Goal: Transaction & Acquisition: Purchase product/service

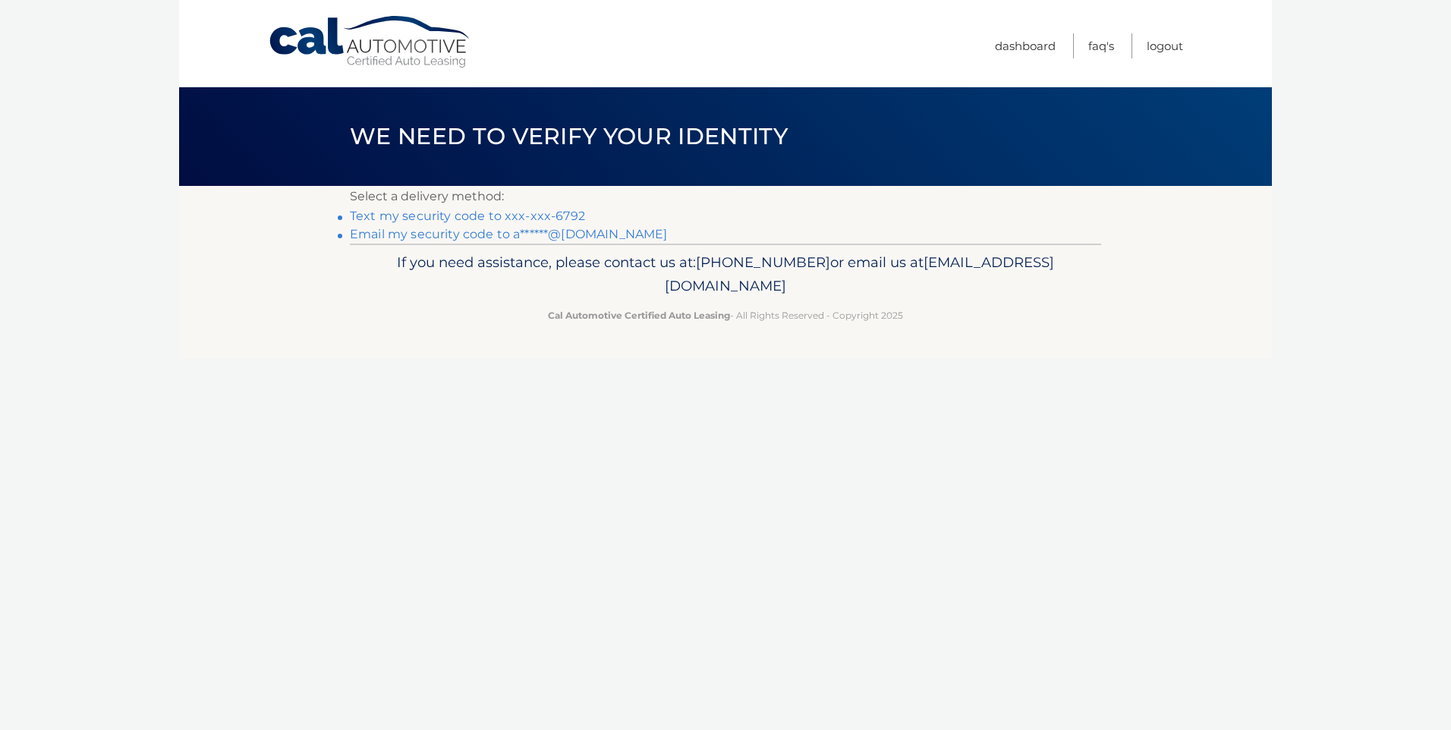
click at [430, 231] on link "Email my security code to a******@aol.com" at bounding box center [509, 234] width 318 height 14
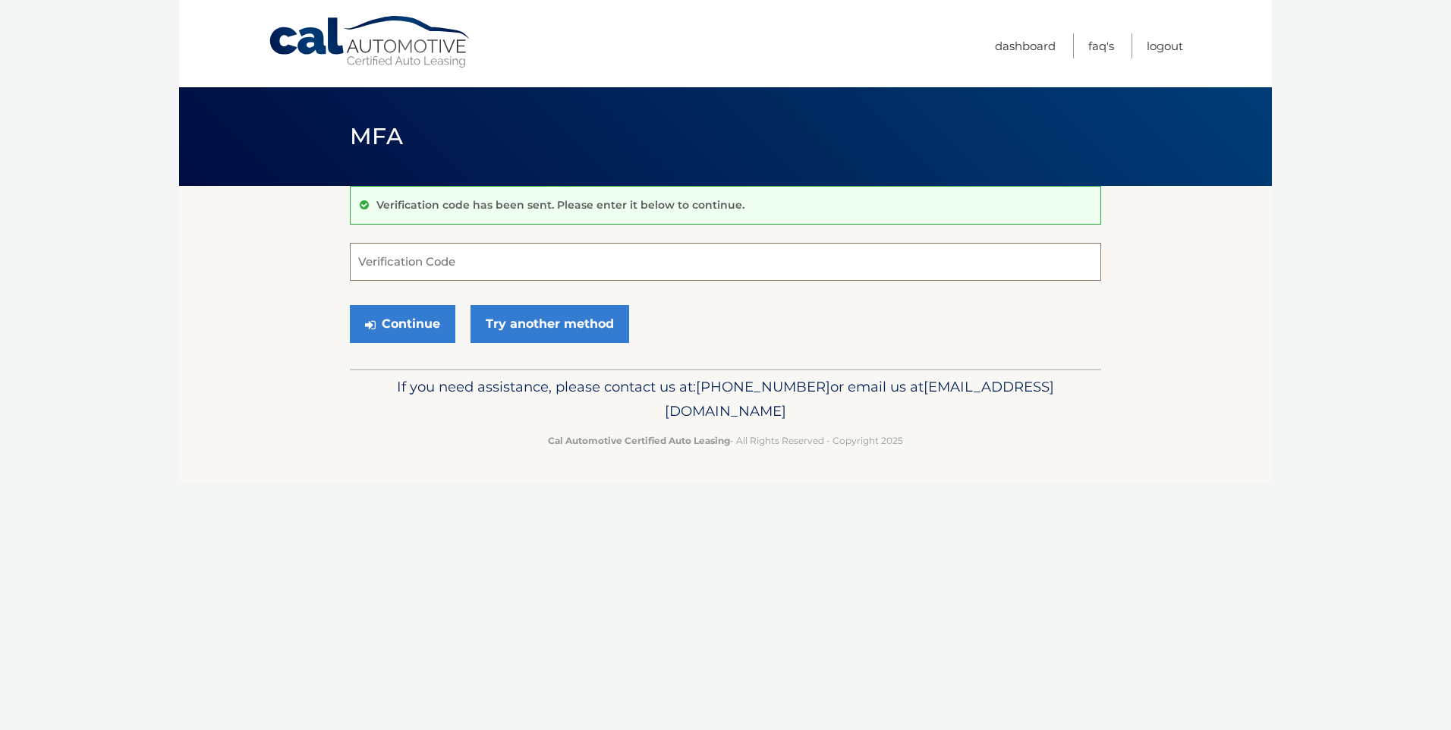
click at [390, 262] on input "Verification Code" at bounding box center [725, 262] width 751 height 38
paste input "739379"
type input "739379"
click at [402, 319] on button "Continue" at bounding box center [403, 324] width 106 height 38
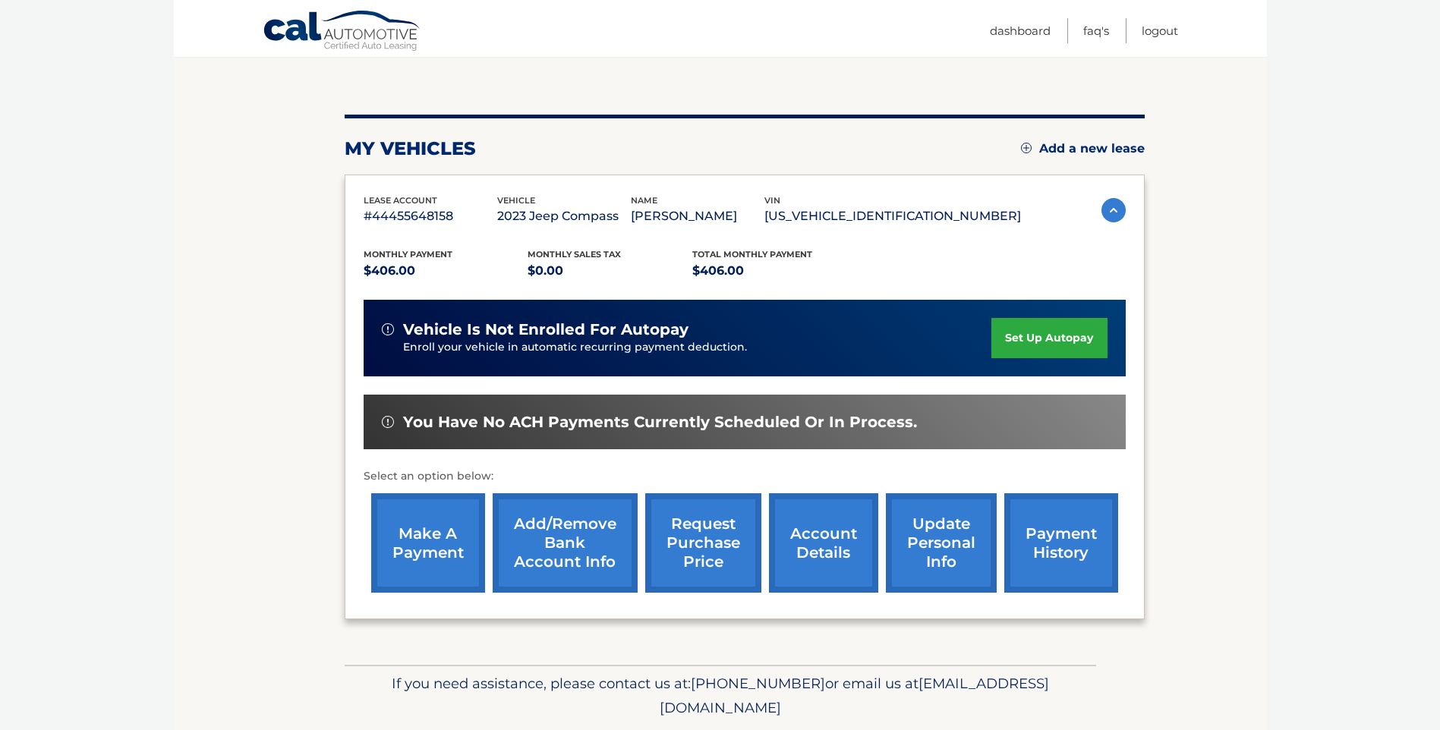
scroll to position [152, 0]
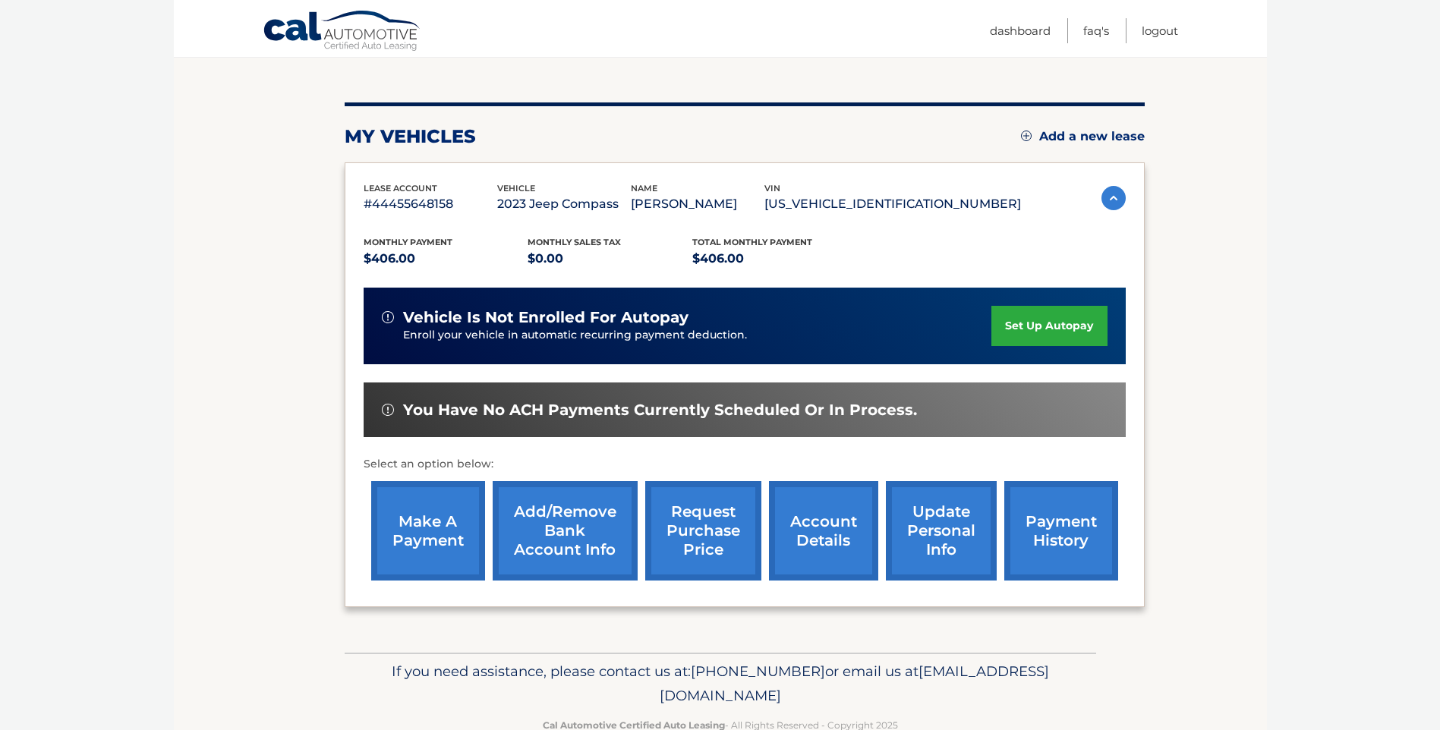
click at [429, 530] on link "make a payment" at bounding box center [428, 530] width 114 height 99
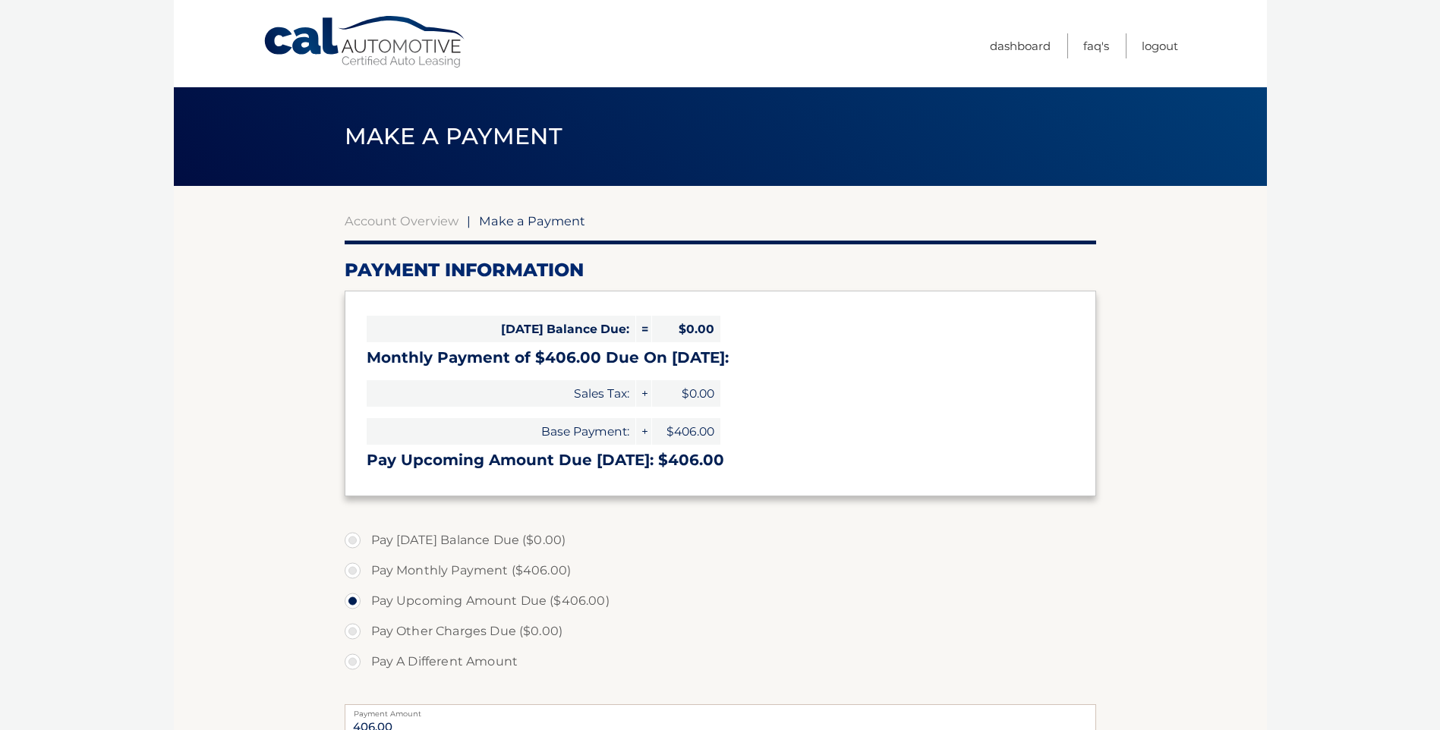
select select "NjRiNDlkMjctYzMxNy00NzhlLTk3OWMtZjMzODY1NTlmZDU3"
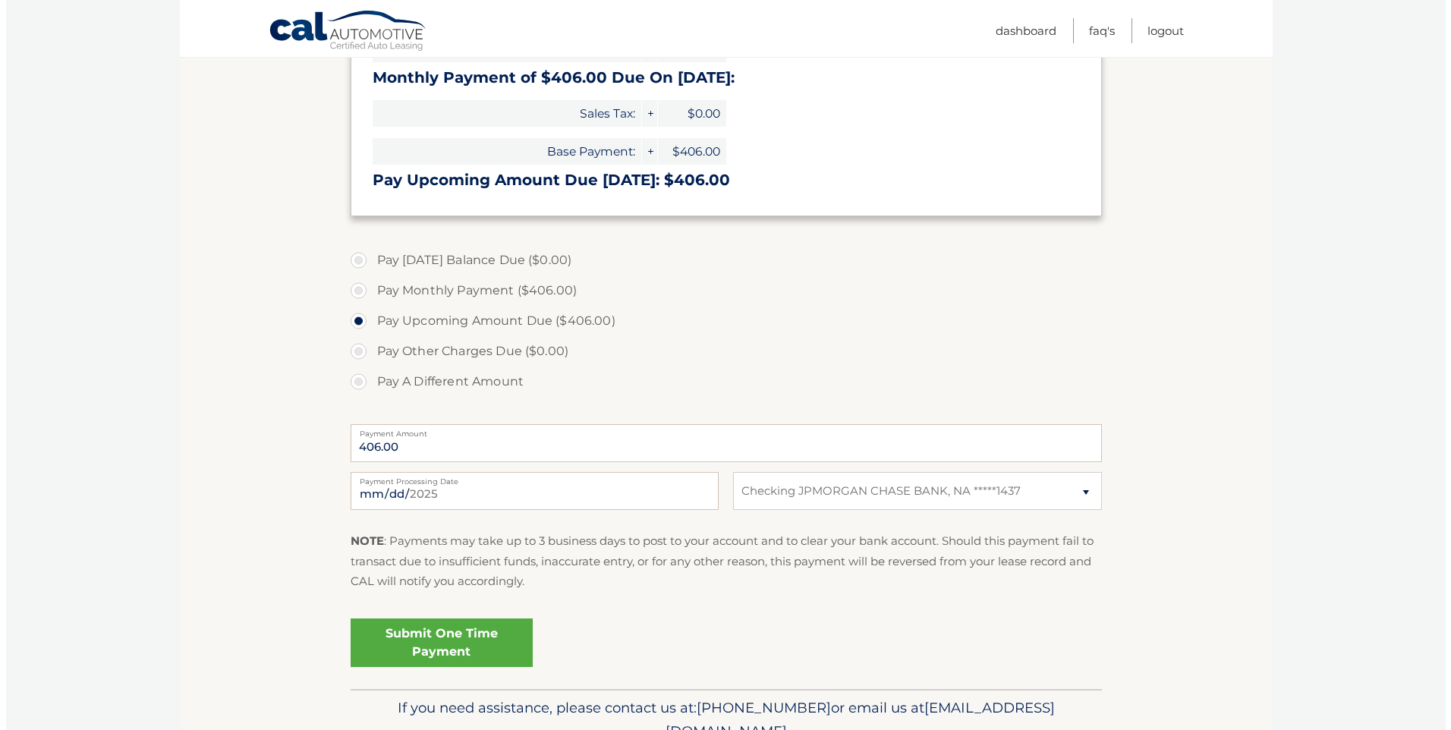
scroll to position [279, 0]
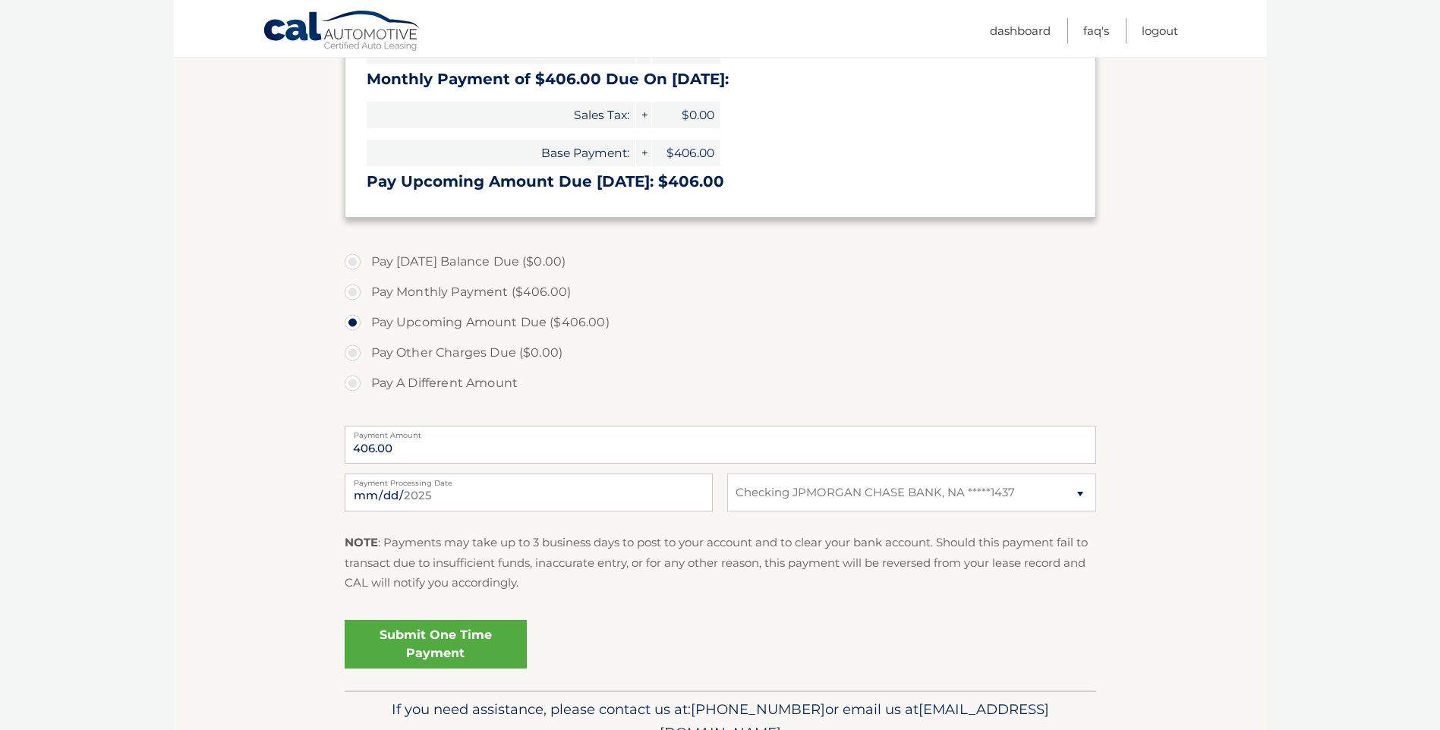
click at [427, 638] on link "Submit One Time Payment" at bounding box center [436, 644] width 182 height 49
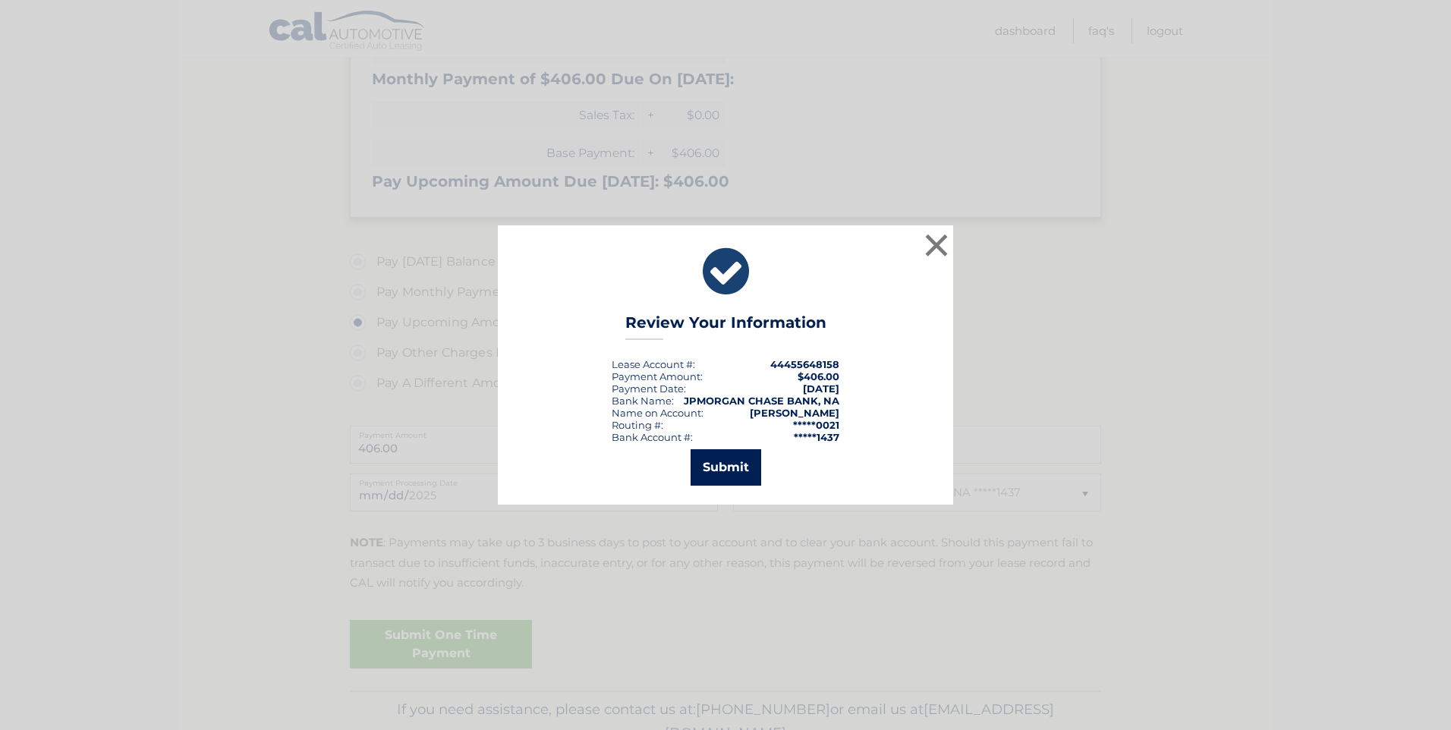
click at [713, 465] on button "Submit" at bounding box center [726, 467] width 71 height 36
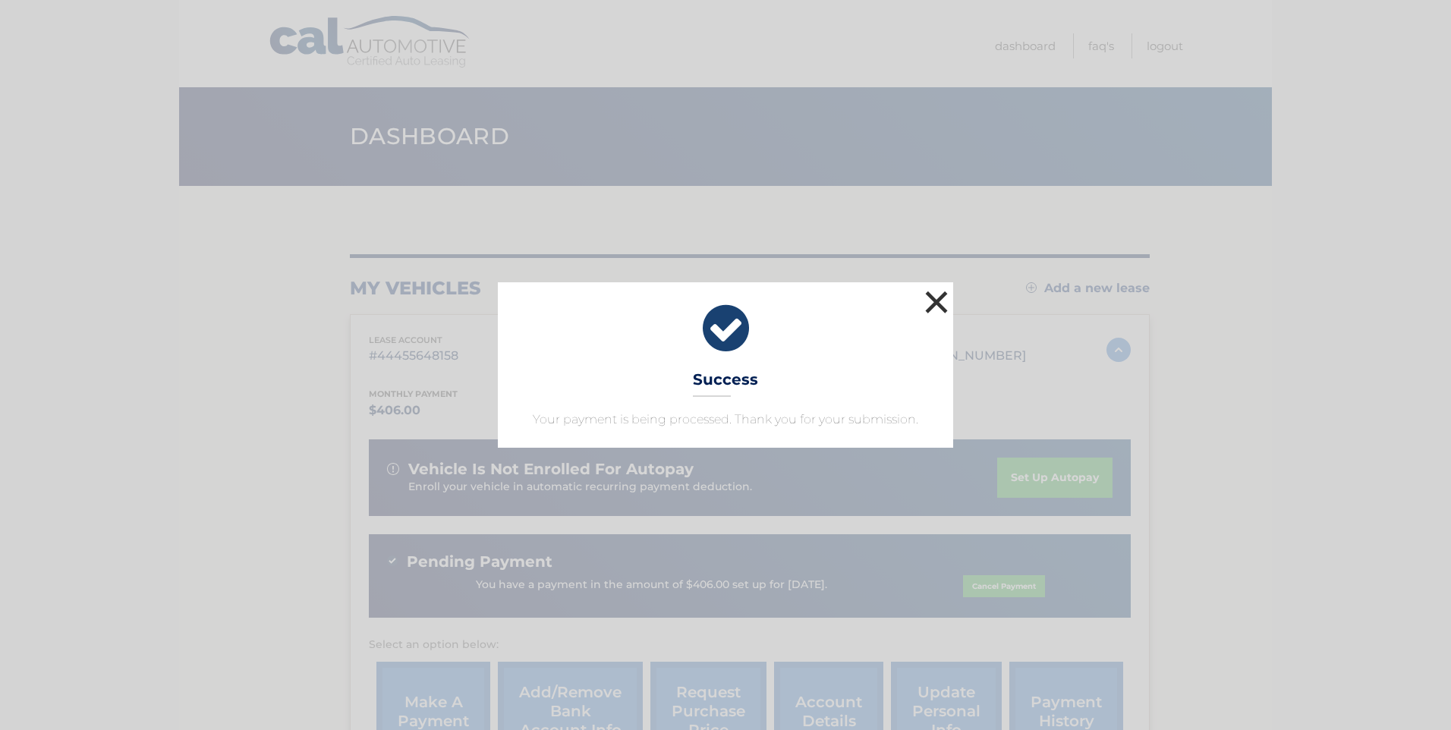
click at [934, 292] on button "×" at bounding box center [936, 302] width 30 height 30
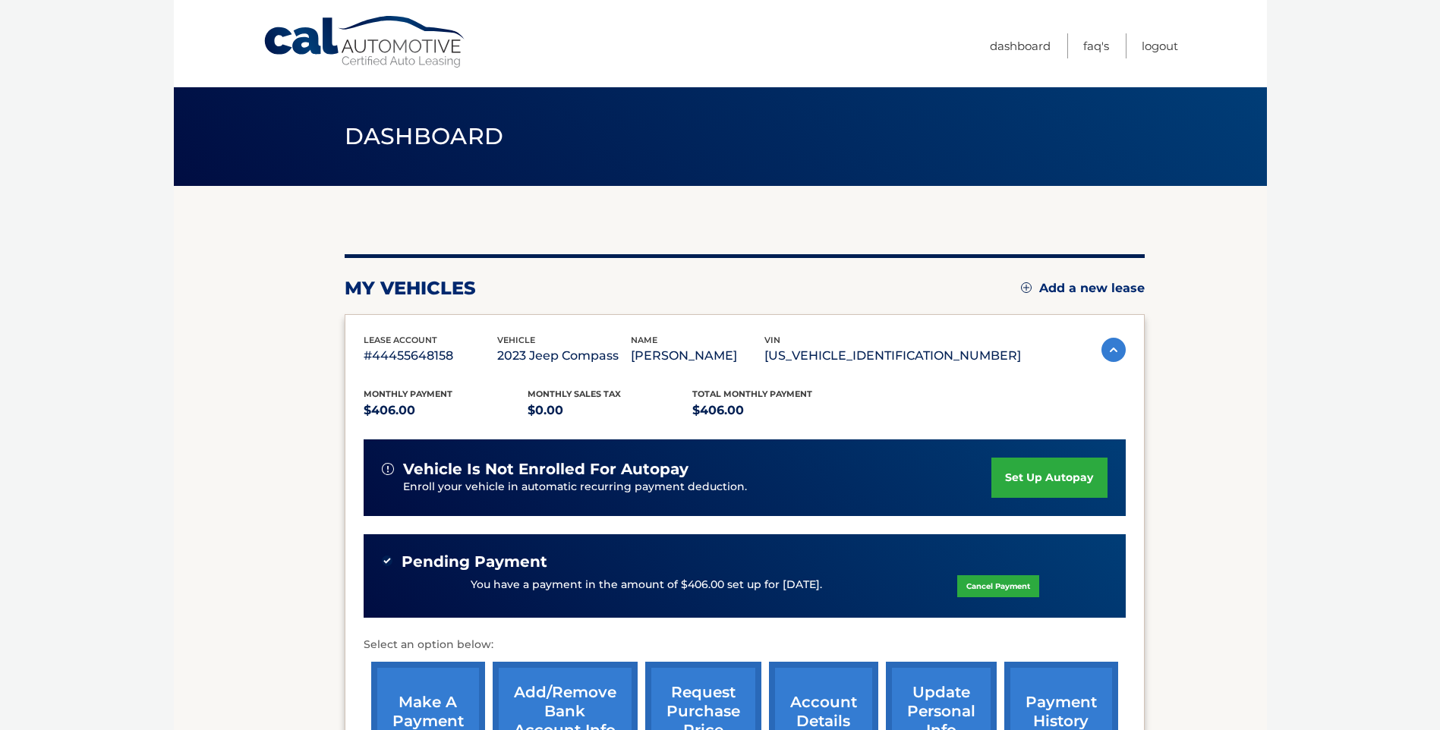
click at [1112, 350] on img at bounding box center [1113, 350] width 24 height 24
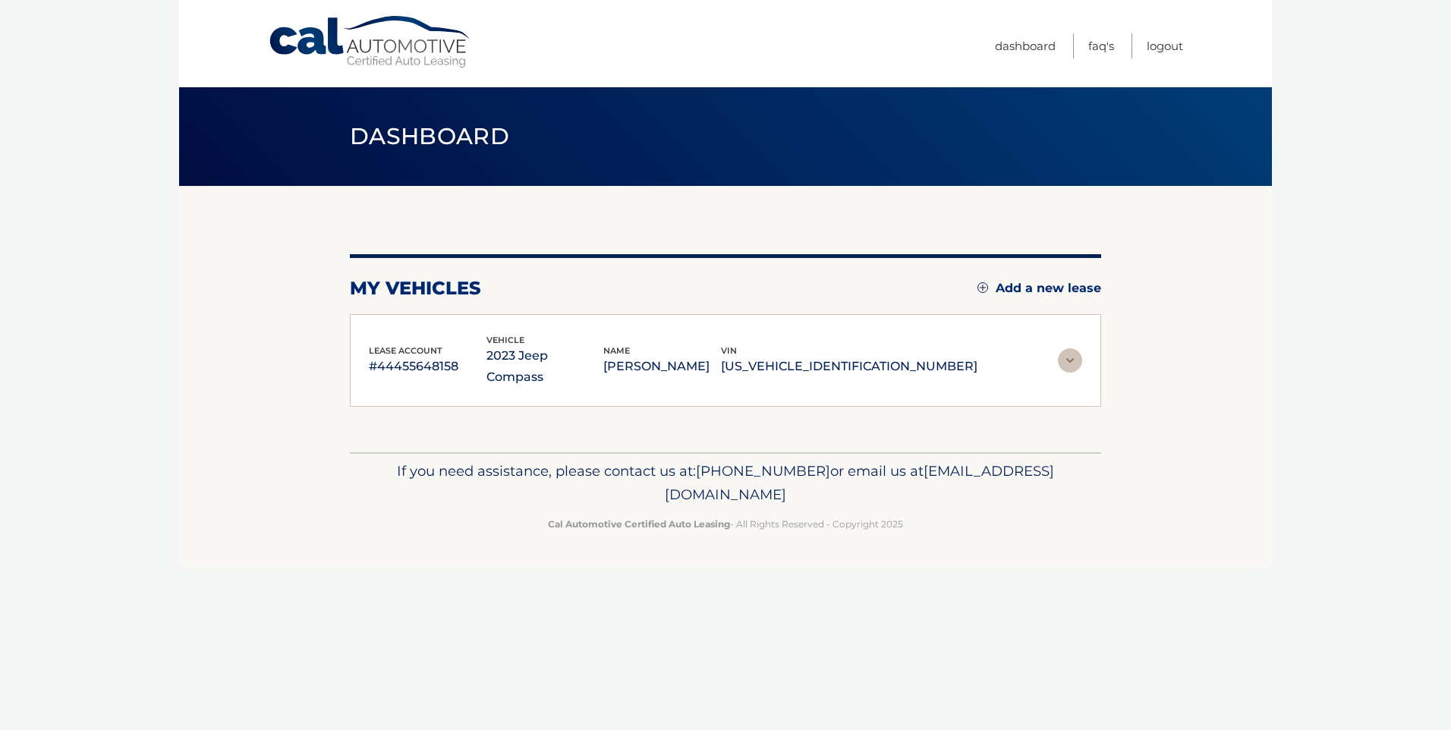
click at [1112, 350] on section "my vehicles Add a new lease lease account #44455648158 vehicle 2023 Jeep Compas…" at bounding box center [725, 319] width 1093 height 266
click at [1069, 348] on img at bounding box center [1070, 360] width 24 height 24
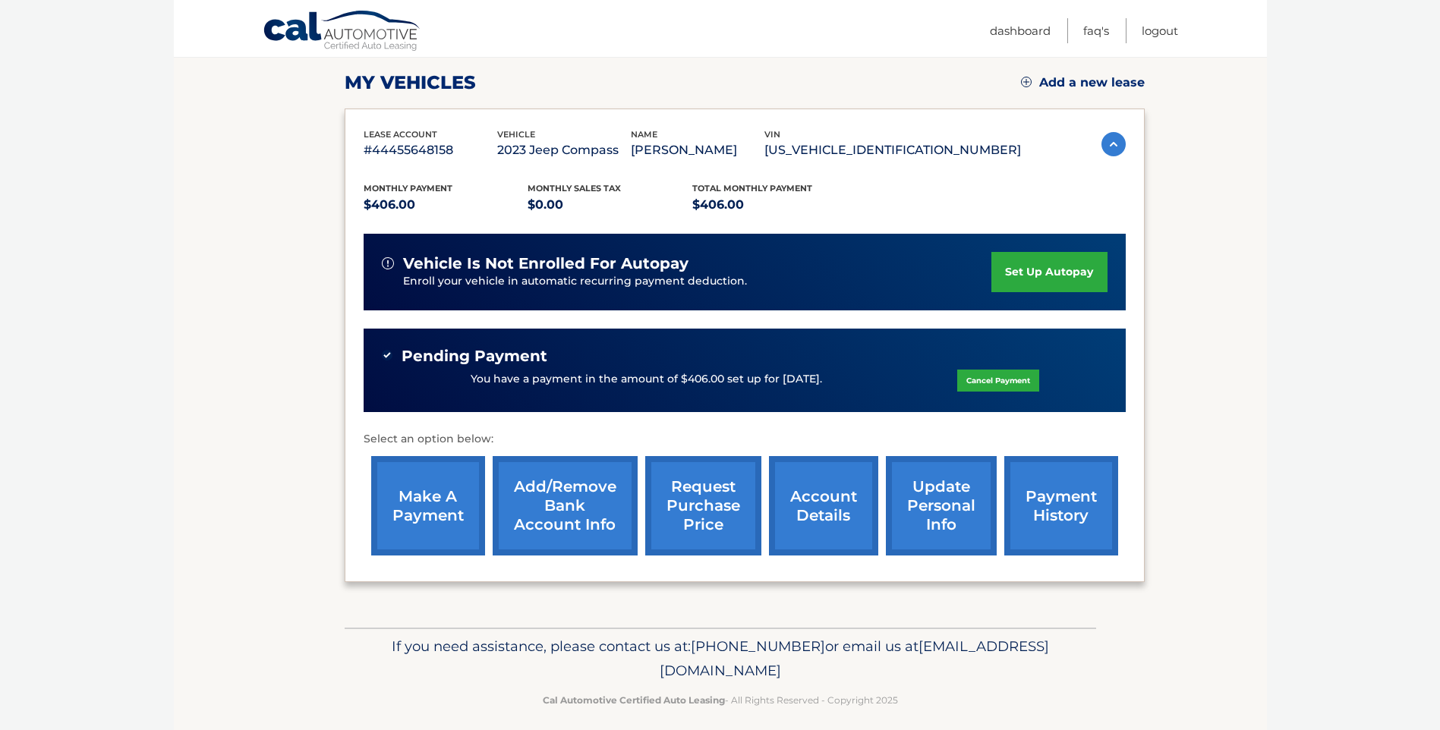
scroll to position [219, 0]
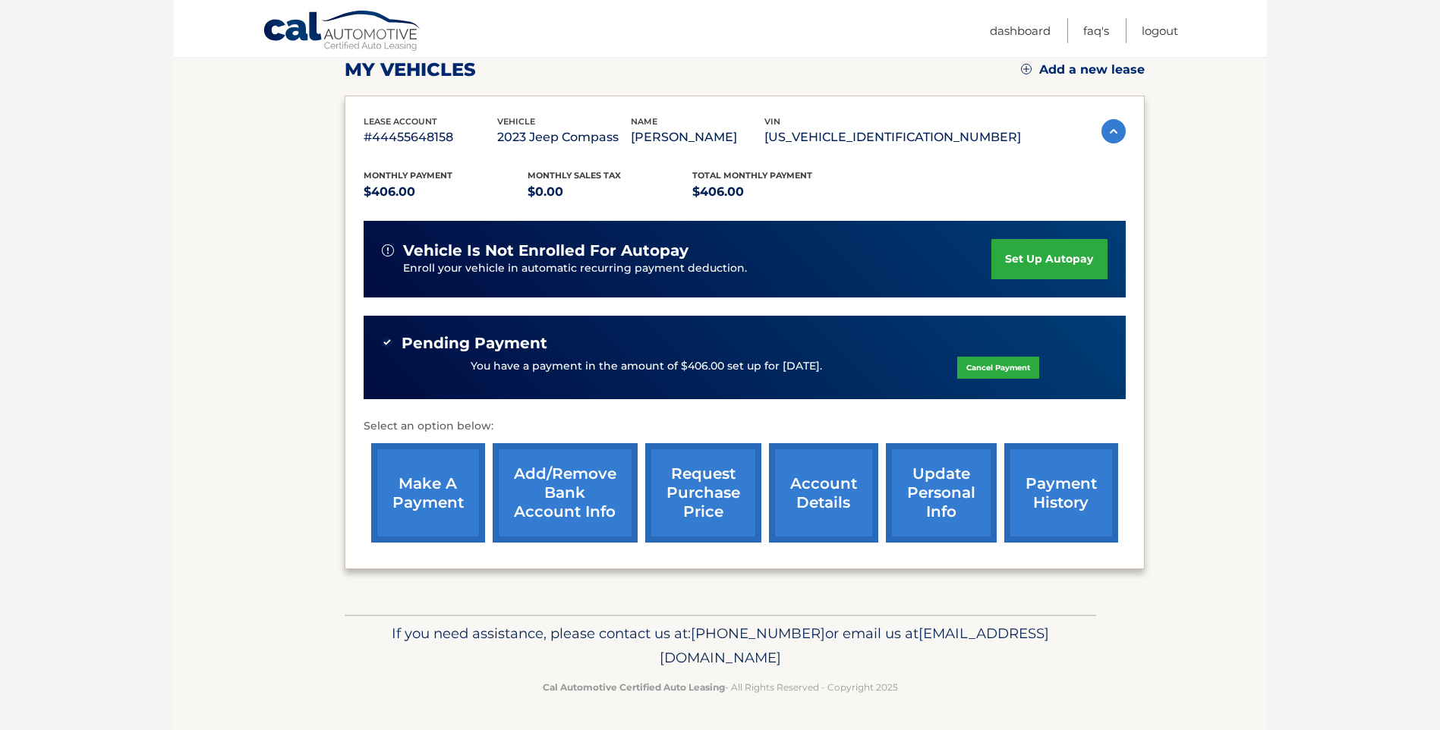
click at [829, 482] on link "account details" at bounding box center [823, 492] width 109 height 99
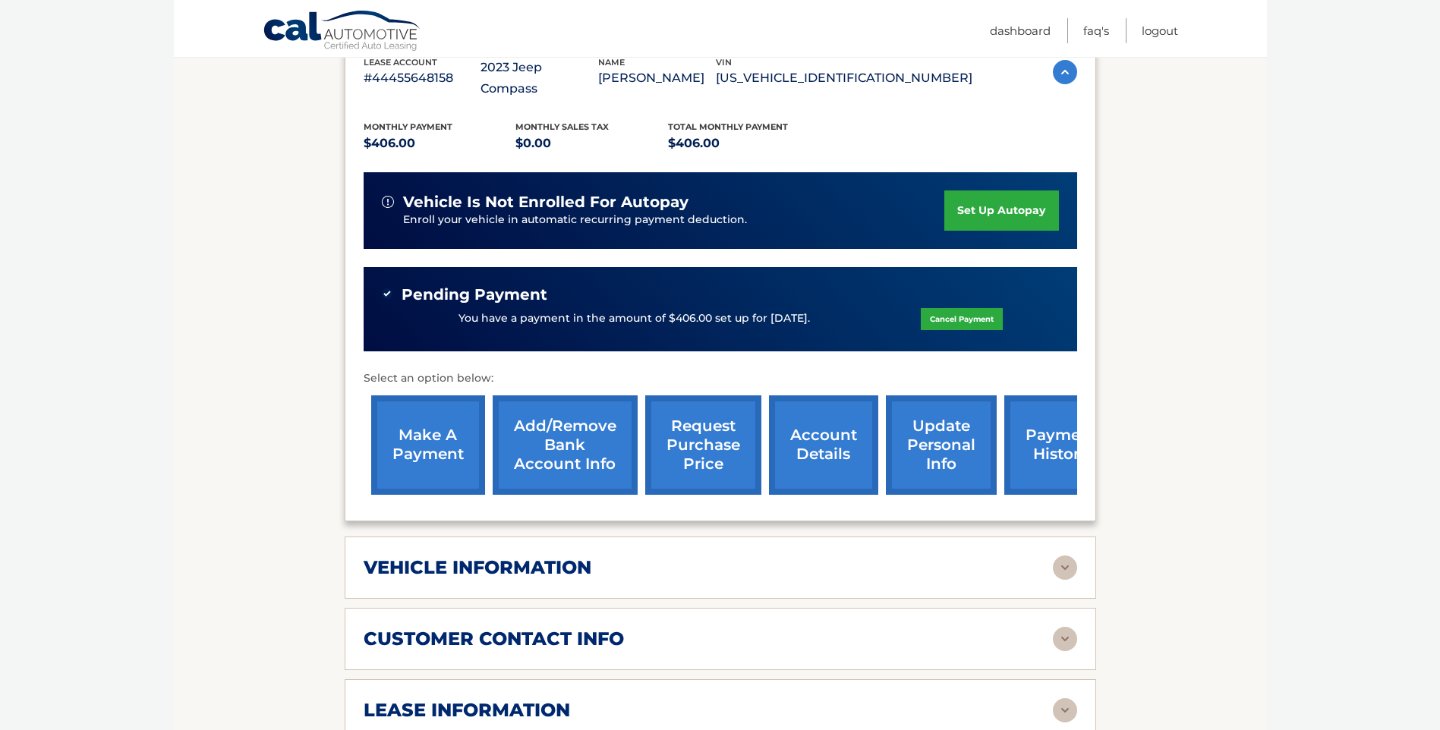
scroll to position [455, 0]
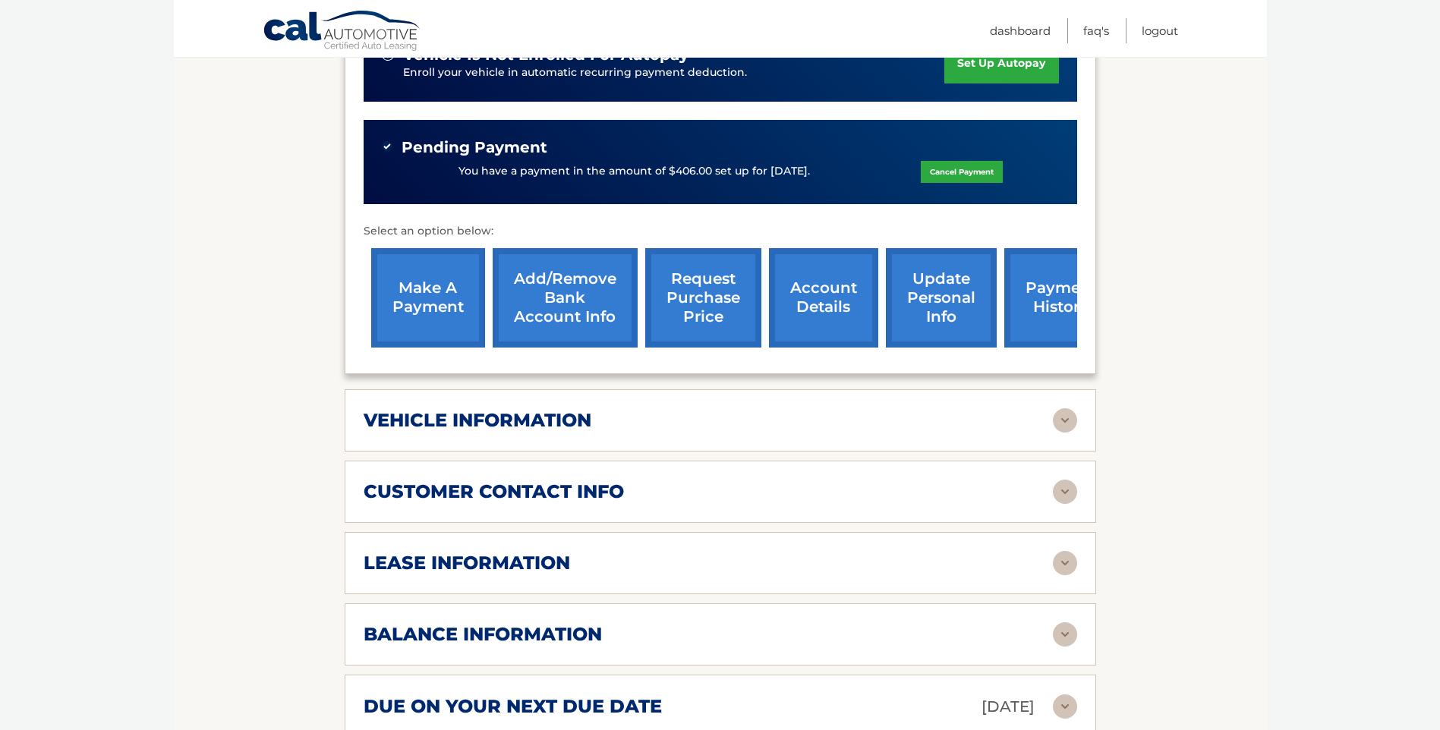
click at [1058, 408] on img at bounding box center [1065, 420] width 24 height 24
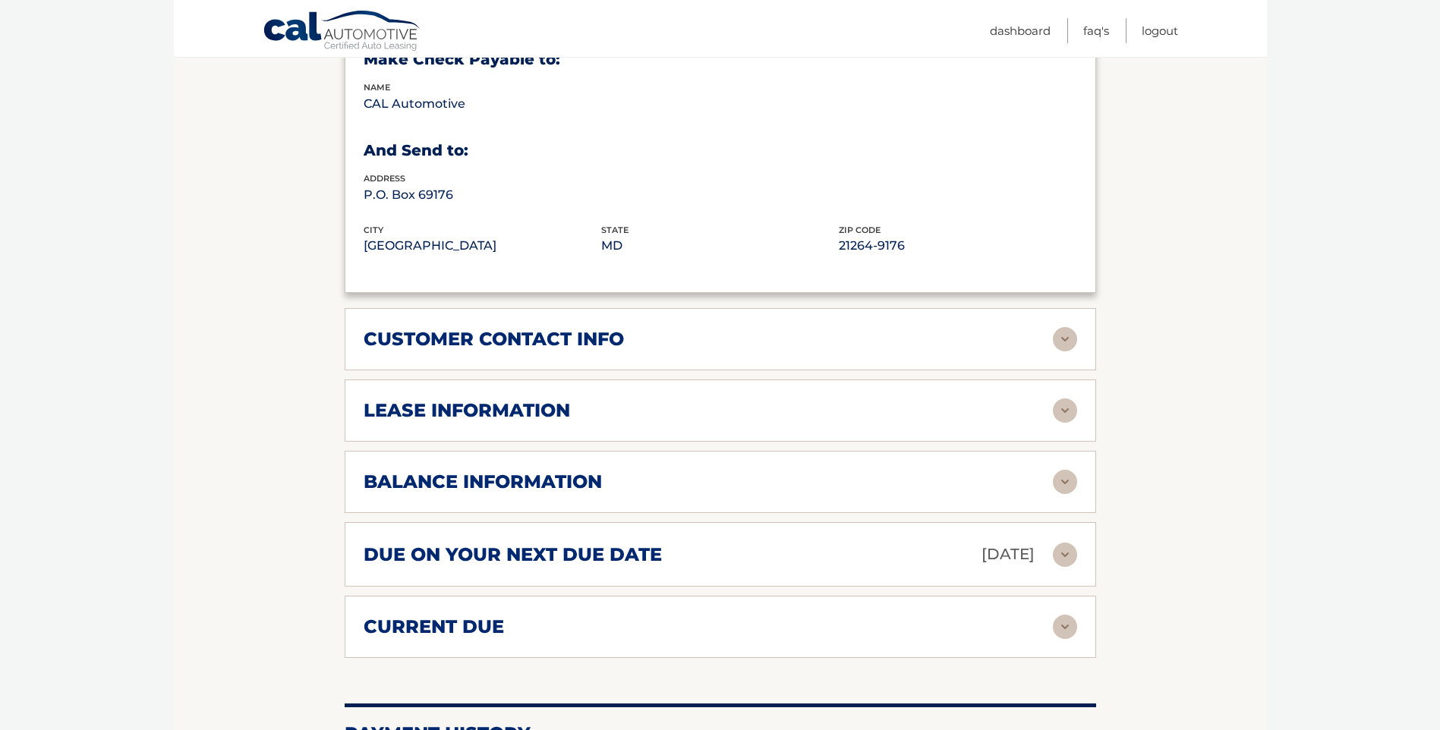
scroll to position [987, 0]
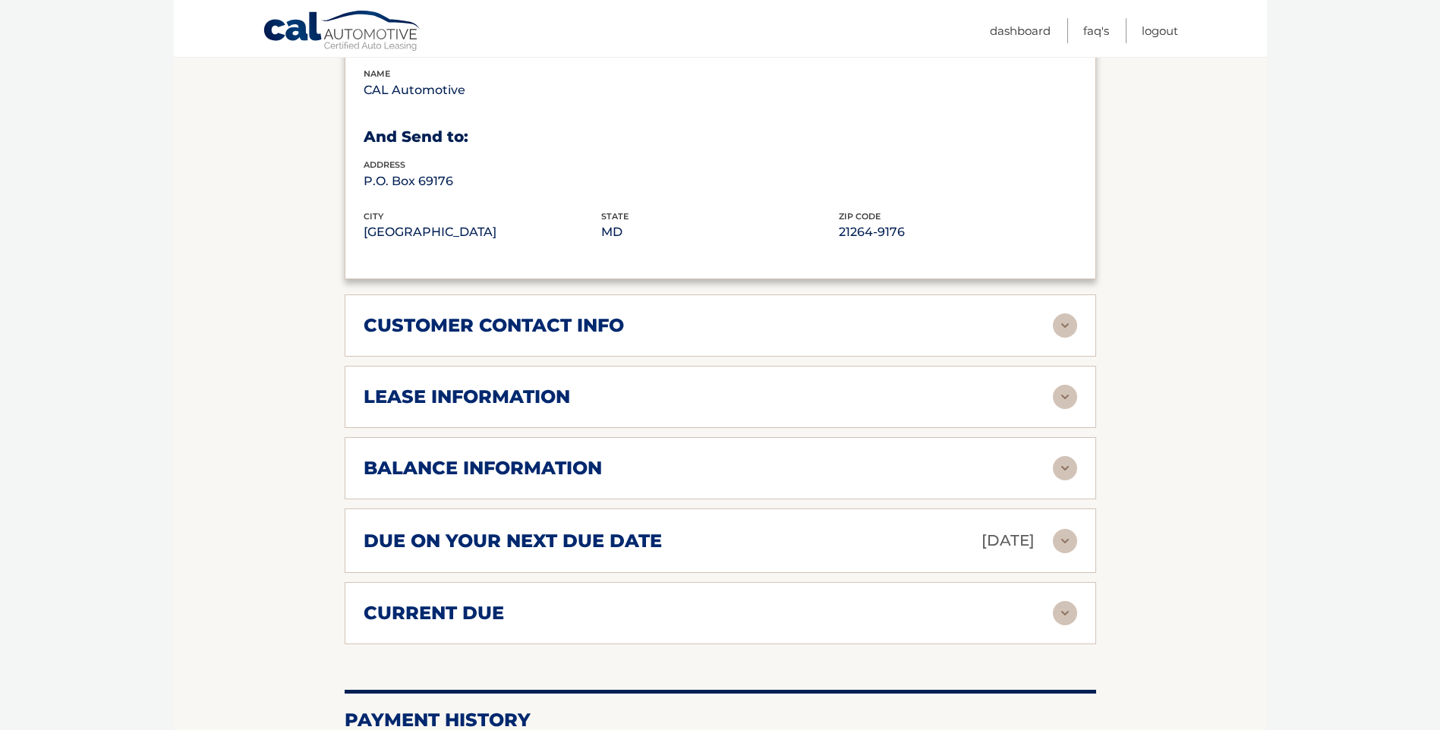
click at [1060, 385] on img at bounding box center [1065, 397] width 24 height 24
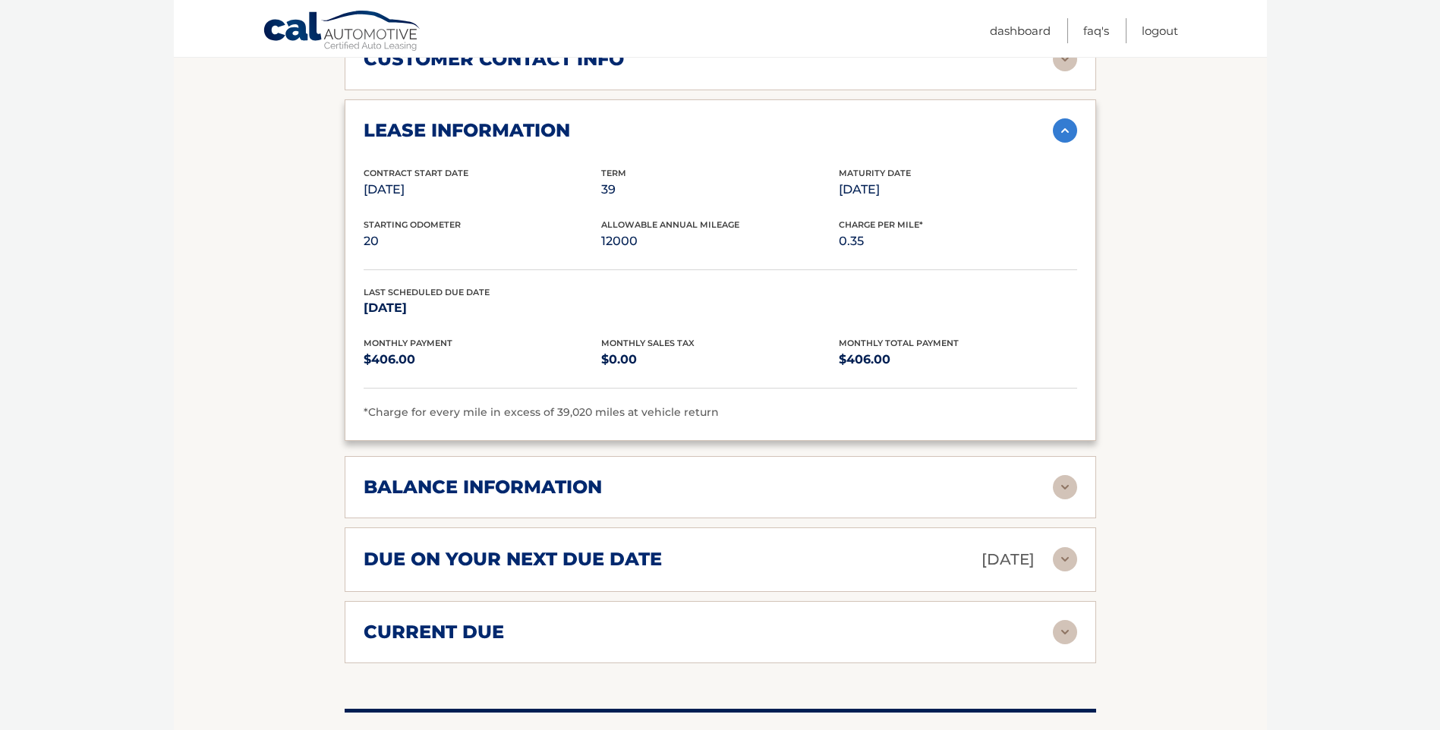
scroll to position [1290, 0]
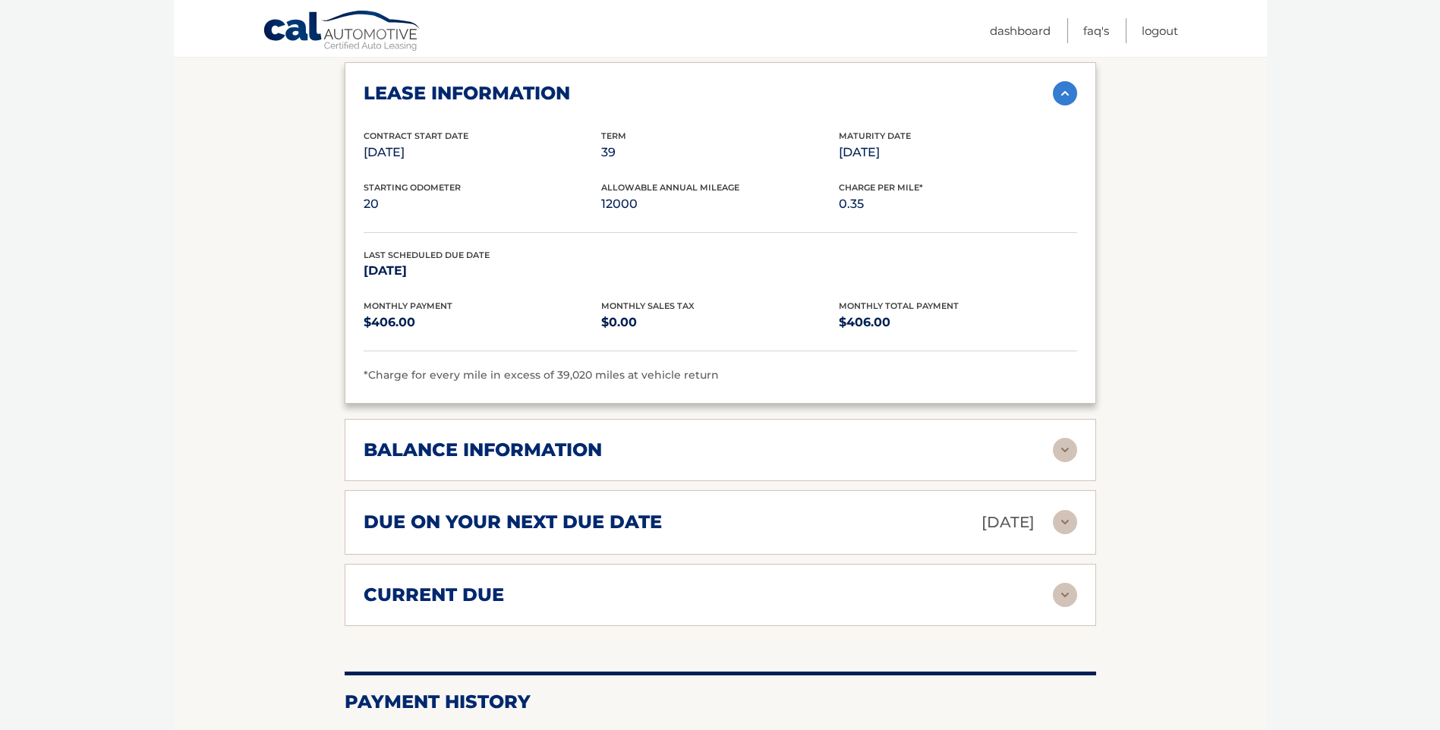
click at [1060, 438] on img at bounding box center [1065, 450] width 24 height 24
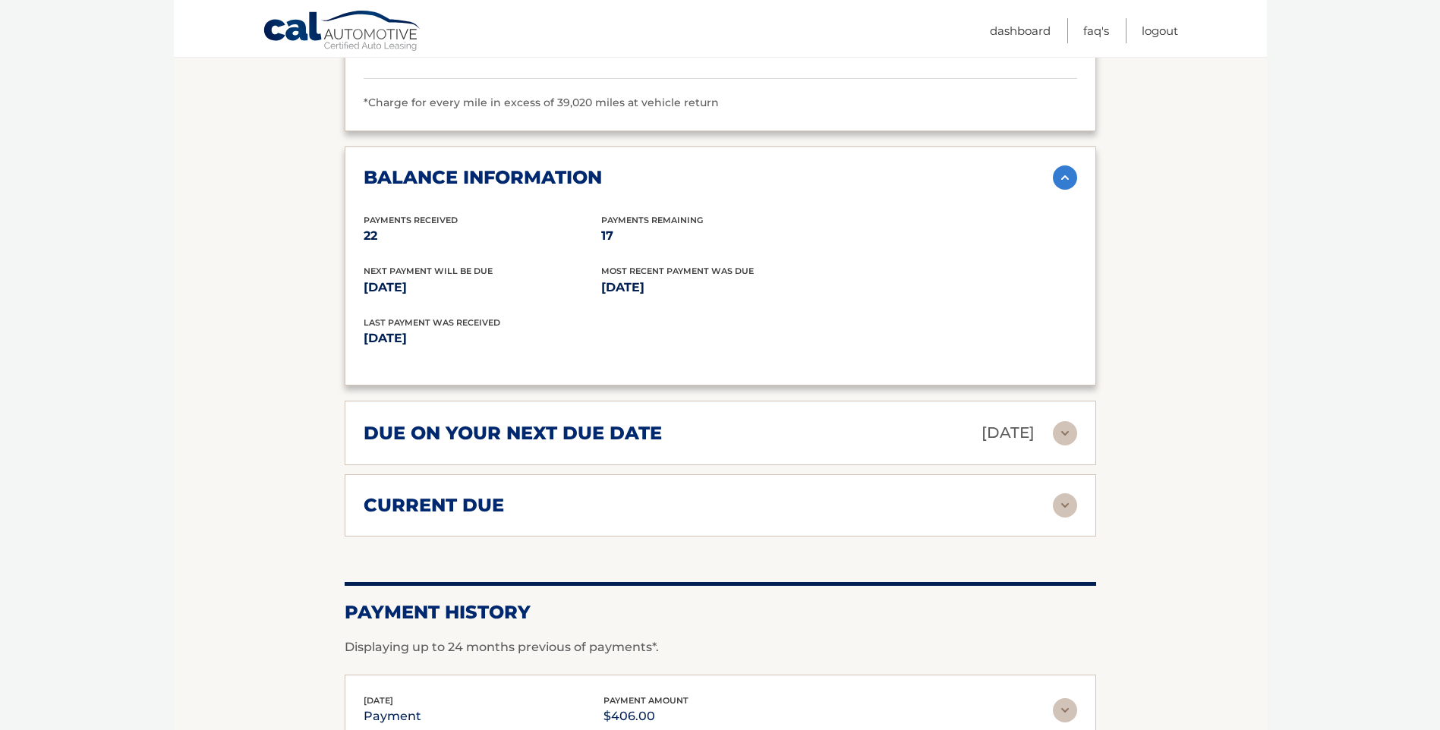
scroll to position [1594, 0]
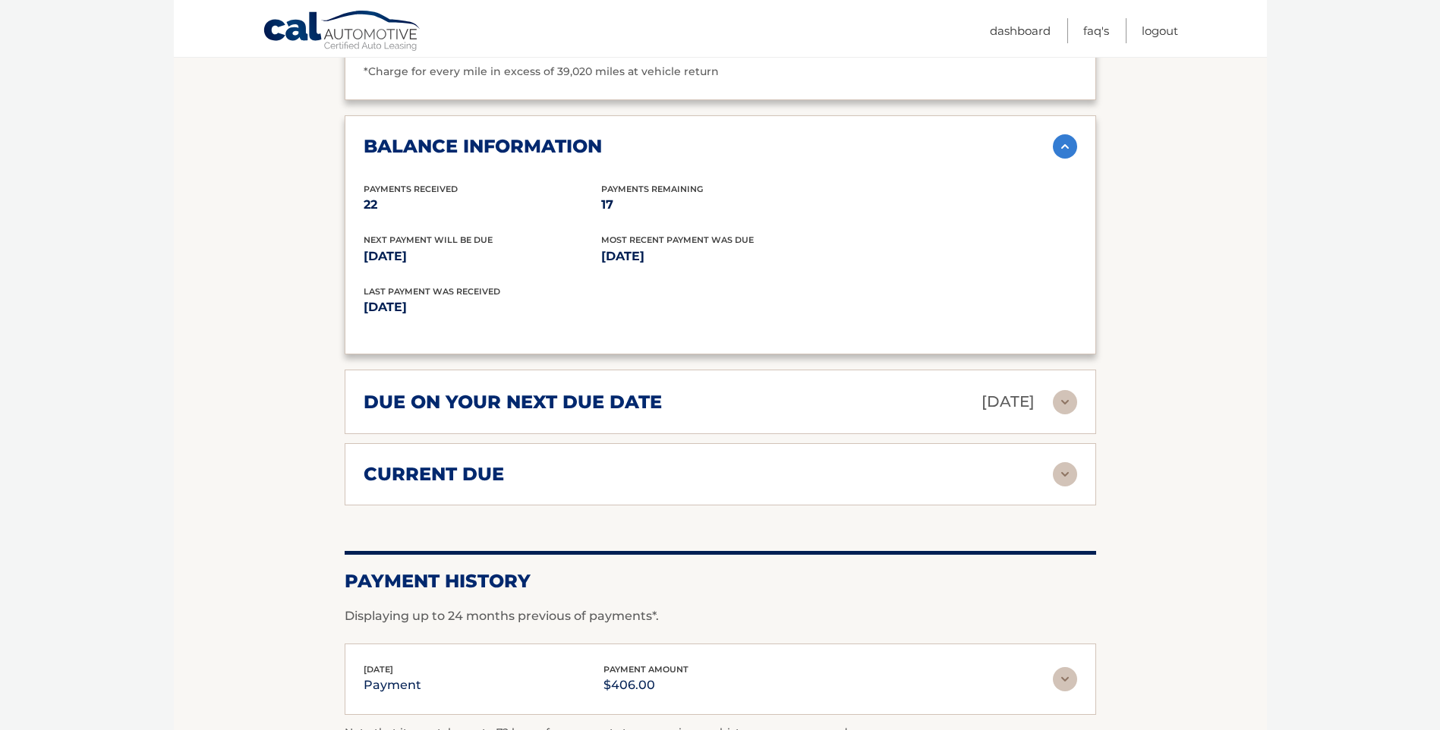
click at [1028, 463] on div "current due" at bounding box center [708, 474] width 689 height 23
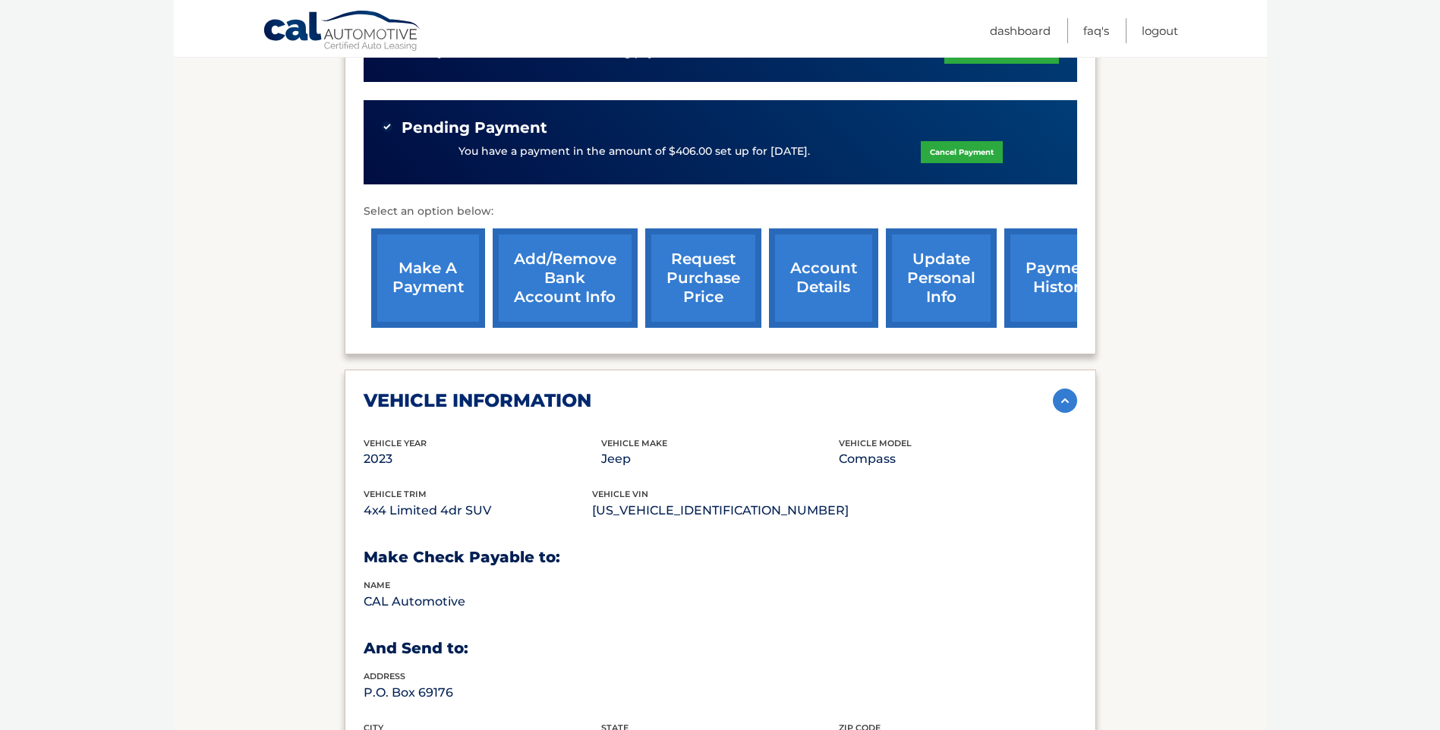
scroll to position [459, 0]
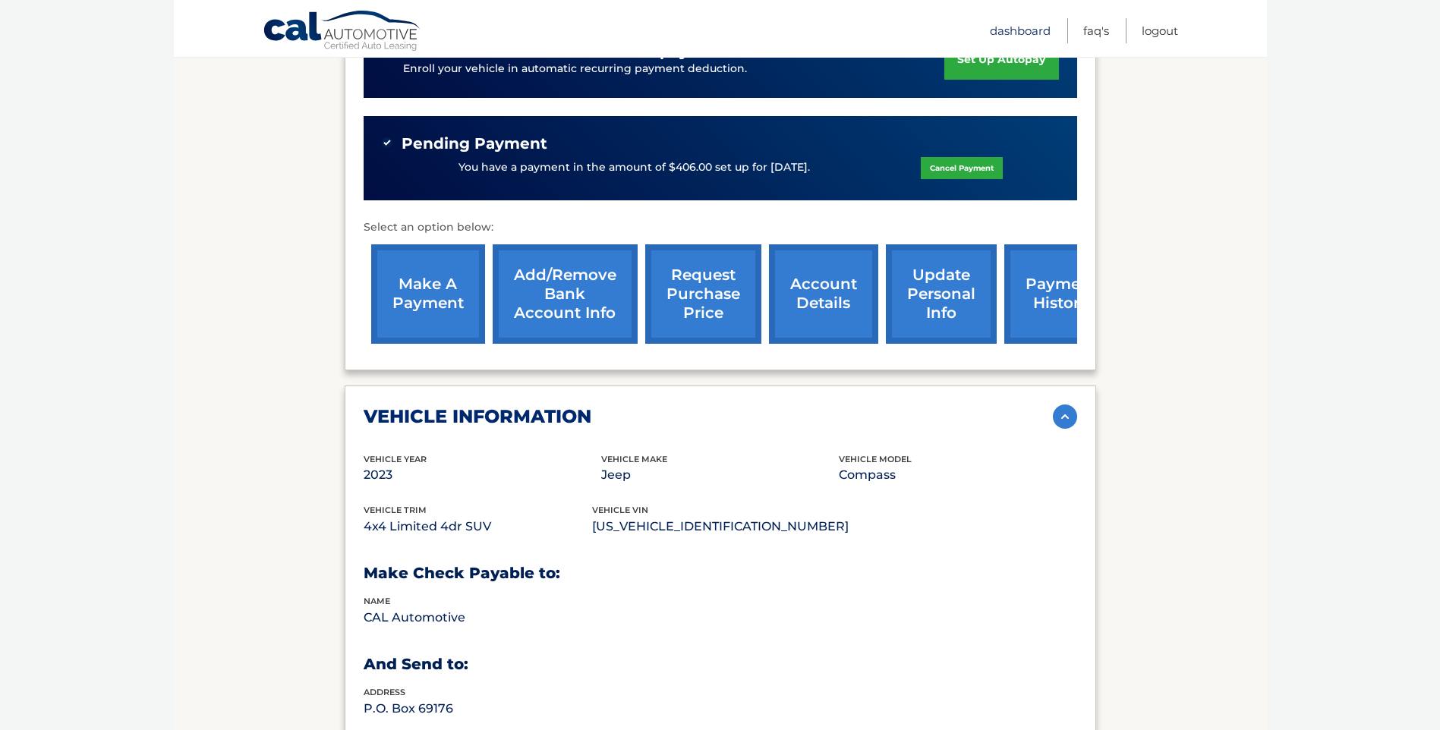
click at [1013, 27] on link "Dashboard" at bounding box center [1020, 30] width 61 height 25
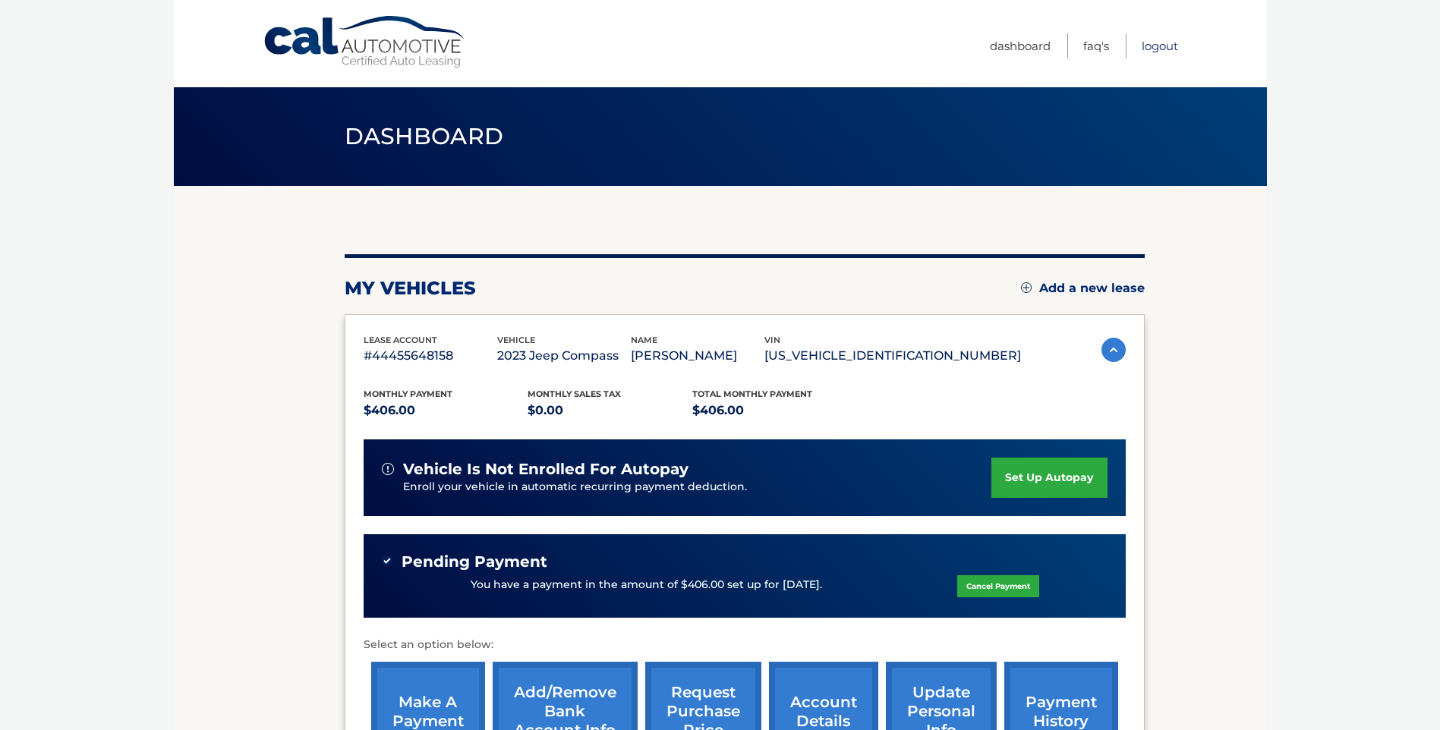
click at [1154, 41] on link "Logout" at bounding box center [1160, 45] width 36 height 25
